Goal: Task Accomplishment & Management: Manage account settings

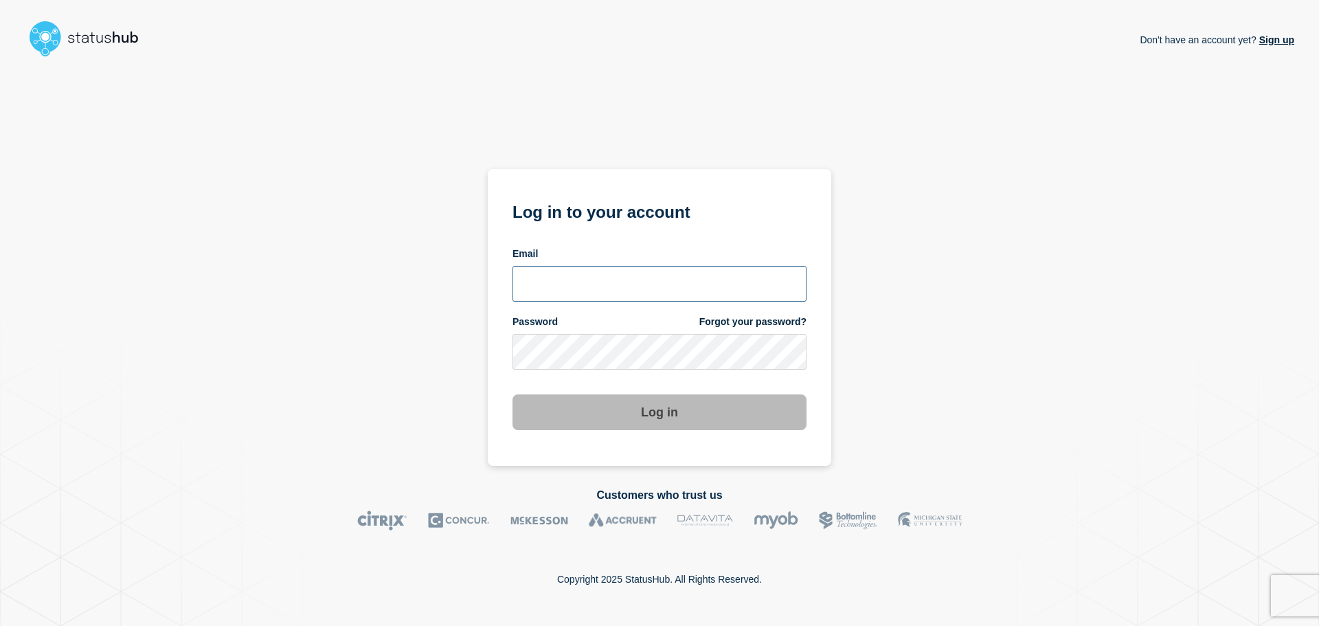
click at [619, 288] on input "email input" at bounding box center [659, 284] width 294 height 36
click at [747, 317] on link "Forgot your password?" at bounding box center [752, 321] width 107 height 13
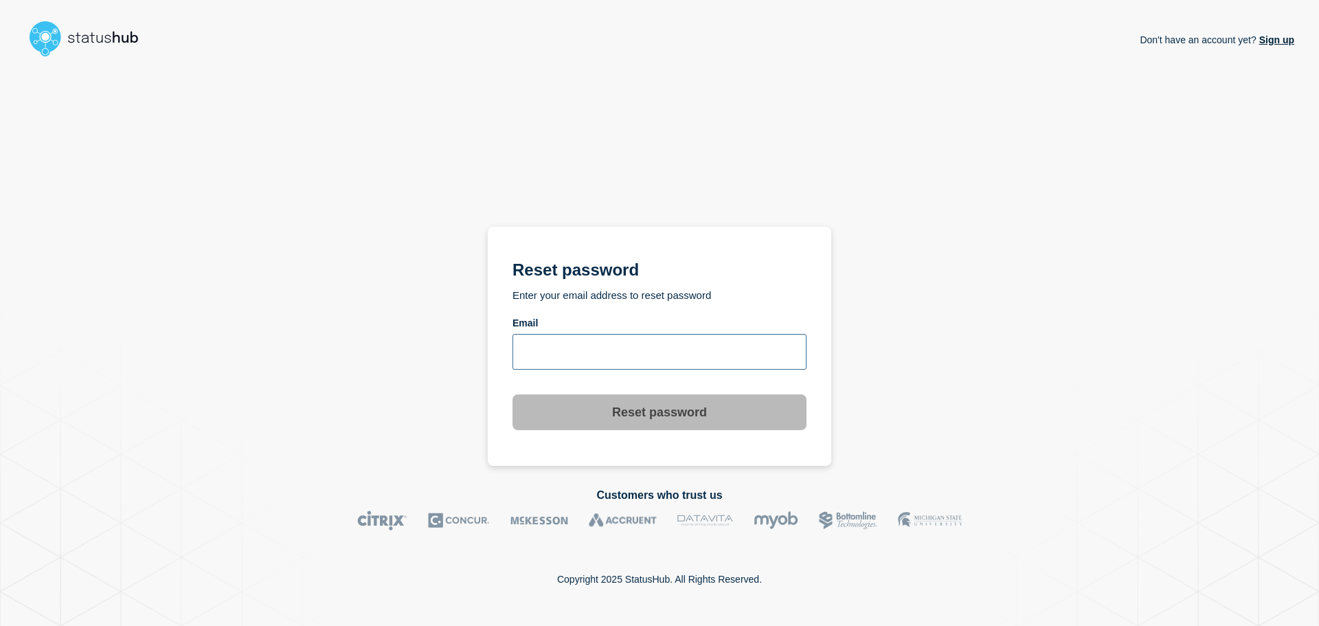
click at [543, 356] on input "email input" at bounding box center [659, 352] width 294 height 36
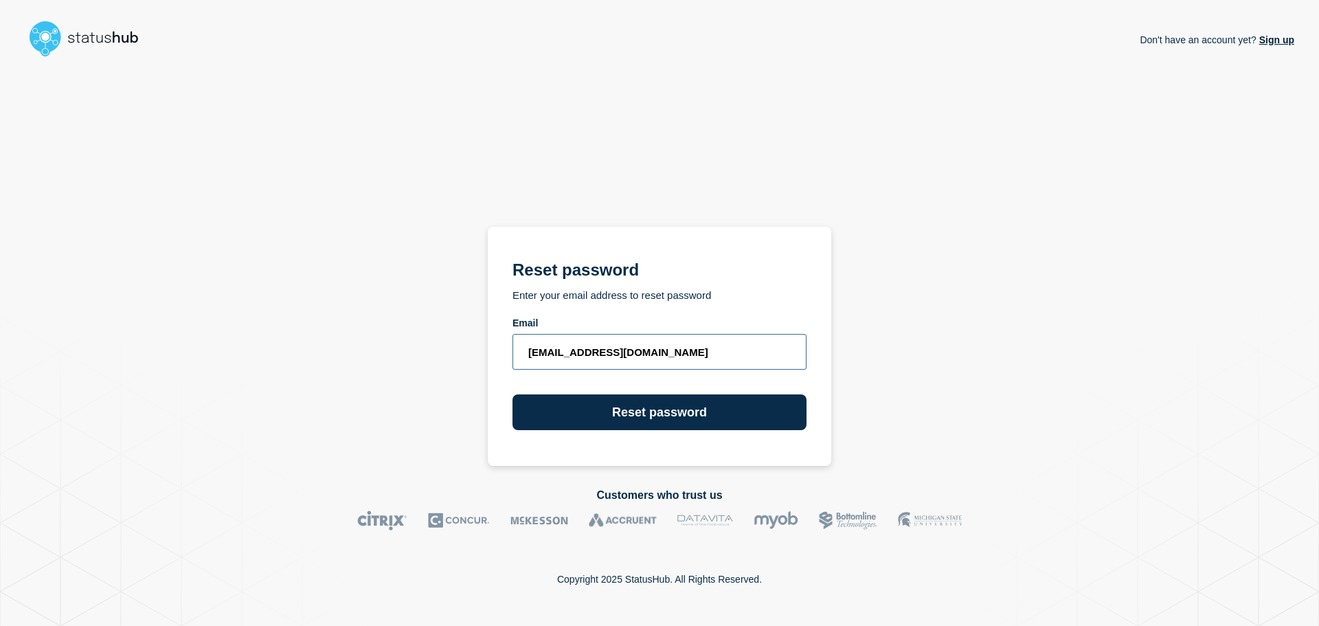
type input "[EMAIL_ADDRESS][DOMAIN_NAME]"
click at [512, 394] on button "Reset password" at bounding box center [659, 412] width 294 height 36
